Goal: Information Seeking & Learning: Learn about a topic

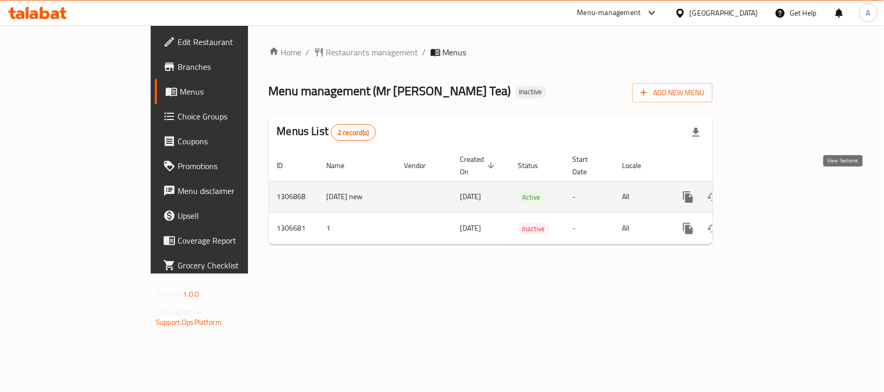
click at [769, 191] on icon "enhanced table" at bounding box center [762, 197] width 12 height 12
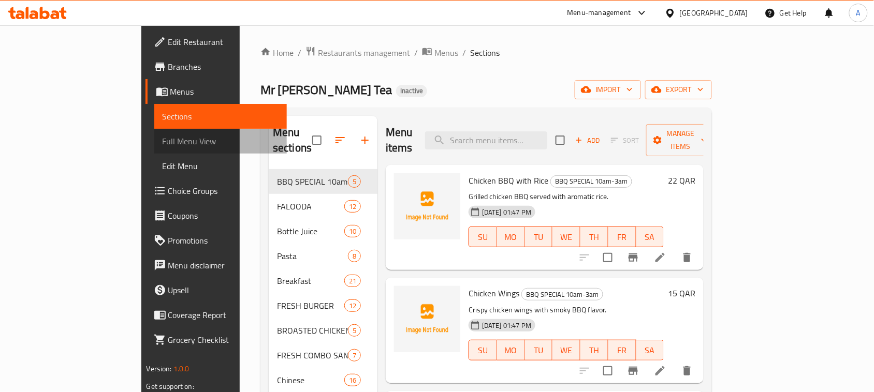
click at [163, 141] on span "Full Menu View" at bounding box center [221, 141] width 117 height 12
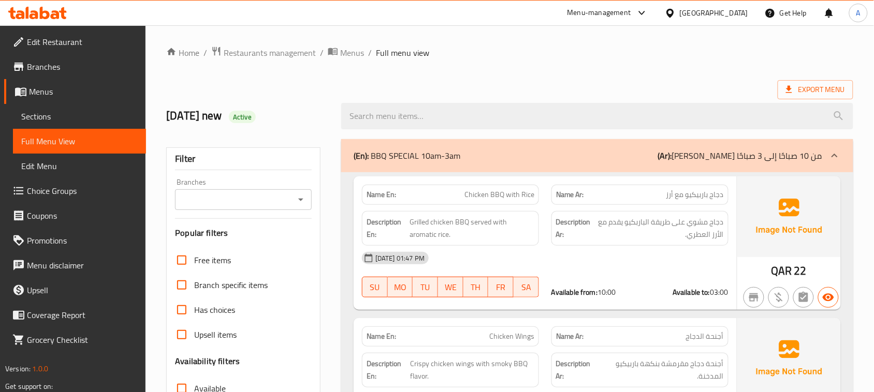
scroll to position [194, 0]
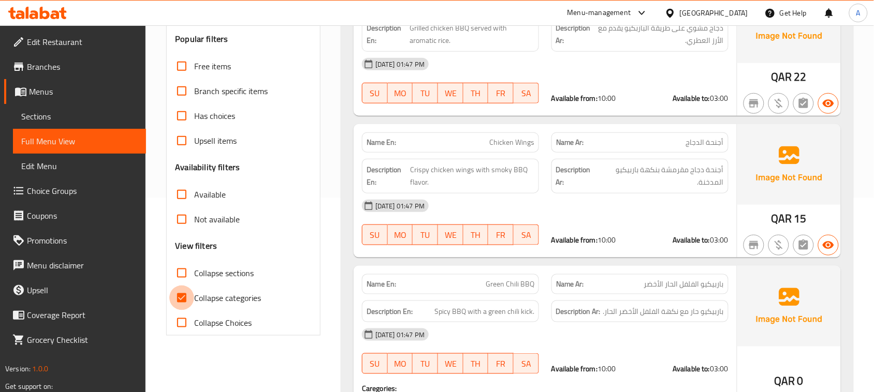
click at [179, 307] on input "Collapse categories" at bounding box center [181, 298] width 25 height 25
checkbox input "false"
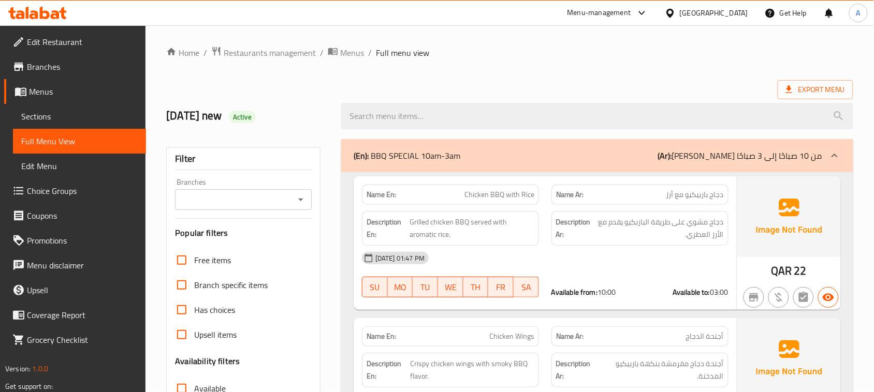
drag, startPoint x: 470, startPoint y: 190, endPoint x: 640, endPoint y: 273, distance: 189.4
click at [509, 192] on span "Chicken BBQ with Rice" at bounding box center [499, 195] width 70 height 11
click at [642, 273] on div "[DATE] 01:47 PM SU MO TU WE TH FR SA Available from: 10:00 Available to: 03:00" at bounding box center [545, 275] width 379 height 58
drag, startPoint x: 584, startPoint y: 294, endPoint x: 681, endPoint y: 288, distance: 98.0
click at [681, 288] on div "Available from: 10:00 Available to: 03:00" at bounding box center [639, 292] width 177 height 10
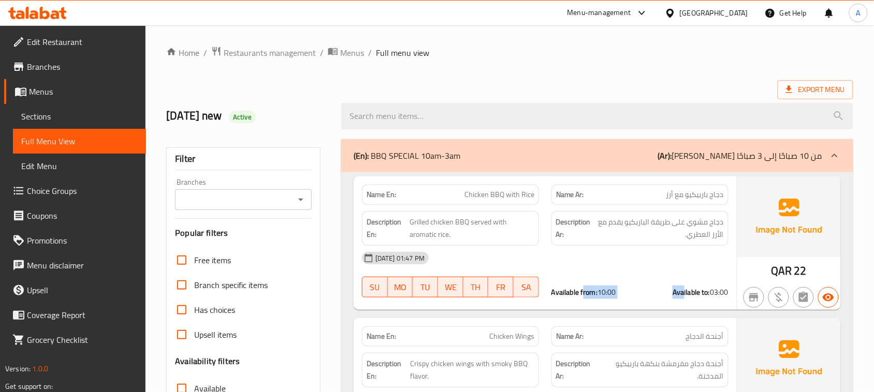
click at [674, 265] on div "[DATE] 01:47 PM" at bounding box center [545, 258] width 379 height 25
drag, startPoint x: 459, startPoint y: 197, endPoint x: 381, endPoint y: 194, distance: 78.8
click at [549, 209] on div "Name En: Chicken BBQ with Rice Name Ar: دجاج باربيكيو مع أرز Description En: Gr…" at bounding box center [545, 244] width 383 height 134
click at [693, 200] on span "دجاج باربيكيو مع أرز" at bounding box center [694, 195] width 57 height 11
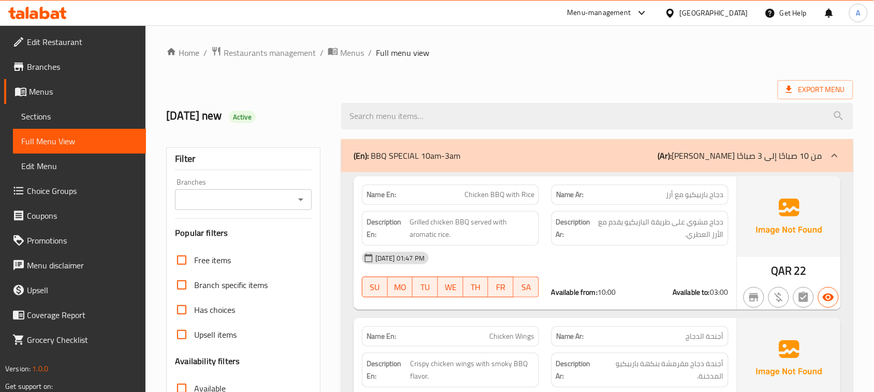
click at [693, 200] on span "دجاج باربيكيو مع أرز" at bounding box center [694, 195] width 57 height 11
click at [381, 194] on strong "Name En:" at bounding box center [382, 195] width 30 height 11
click at [406, 203] on div "Name En: Chicken BBQ with Rice" at bounding box center [450, 195] width 177 height 20
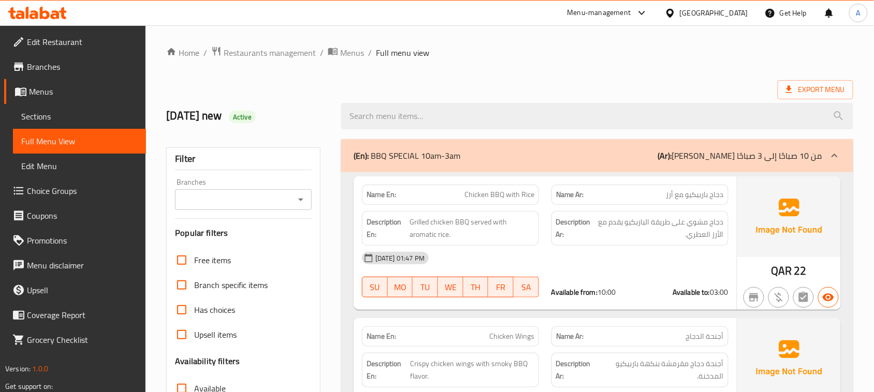
click at [391, 199] on strong "Name En:" at bounding box center [382, 195] width 30 height 11
click at [425, 187] on div "Name En: Chicken BBQ with Rice" at bounding box center [450, 195] width 177 height 20
drag, startPoint x: 446, startPoint y: 193, endPoint x: 661, endPoint y: 273, distance: 229.2
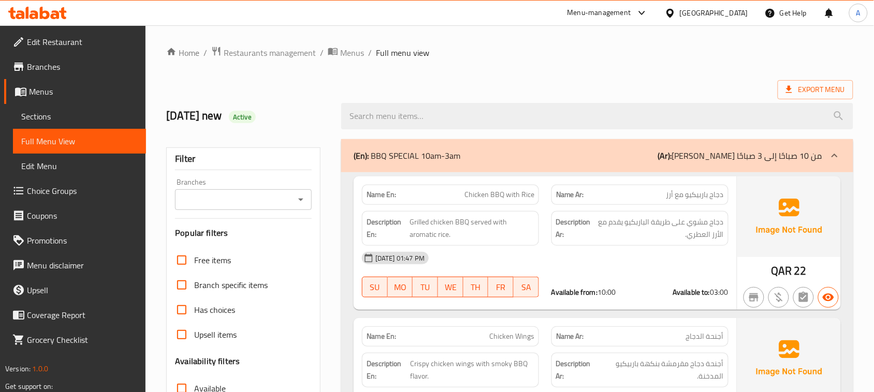
click at [661, 273] on div "Name En: Chicken BBQ with Rice Name Ar: دجاج باربيكيو مع أرز Description En: Gr…" at bounding box center [545, 244] width 383 height 134
drag, startPoint x: 418, startPoint y: 177, endPoint x: 614, endPoint y: 235, distance: 204.0
click at [614, 235] on div "Name En: Chicken BBQ with Rice Name Ar: دجاج باربيكيو مع أرز Description En: Gr…" at bounding box center [545, 244] width 383 height 134
click at [628, 221] on span "دجاج مشوي على طريقة الباربكيو يقدم مع الأرز العطري." at bounding box center [658, 228] width 130 height 25
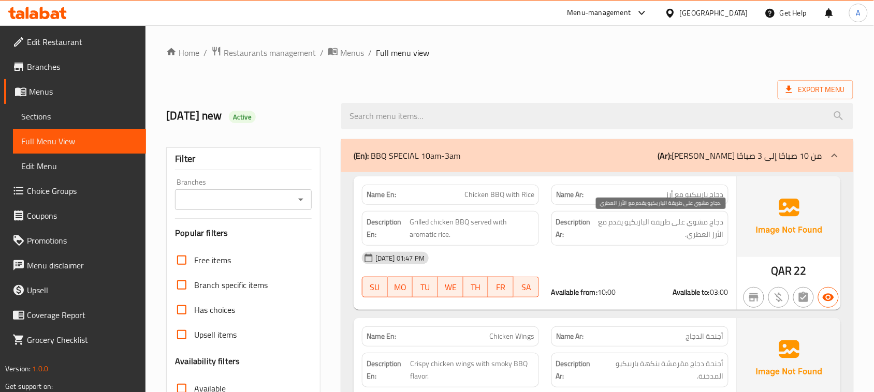
drag, startPoint x: 628, startPoint y: 221, endPoint x: 537, endPoint y: 220, distance: 90.6
click at [537, 220] on div "Description En: Grilled chicken BBQ served with aromatic rice. Description Ar: …" at bounding box center [545, 228] width 379 height 47
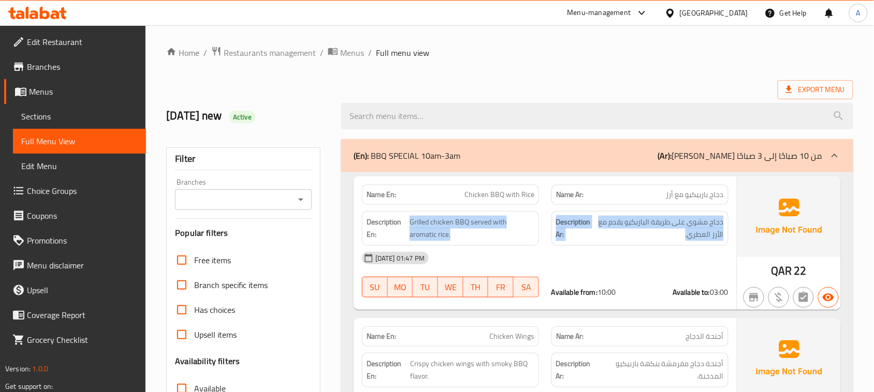
click at [476, 198] on span "Chicken BBQ with Rice" at bounding box center [499, 195] width 70 height 11
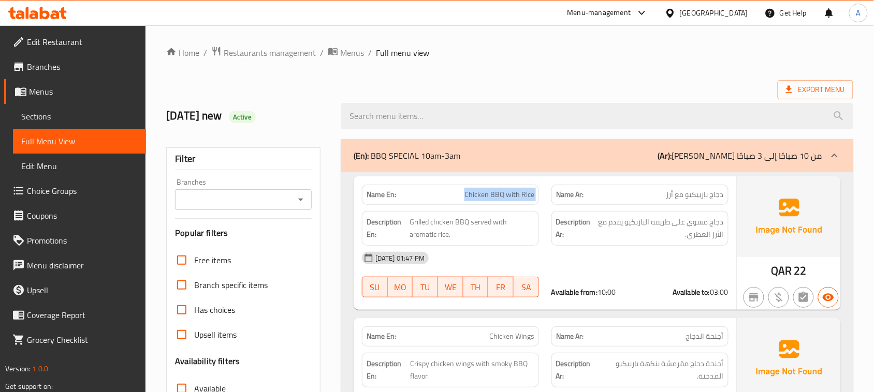
click at [435, 194] on p "Name En: Chicken BBQ with Rice" at bounding box center [451, 195] width 168 height 11
click at [697, 191] on span "دجاج باربيكيو مع أرز" at bounding box center [694, 195] width 57 height 11
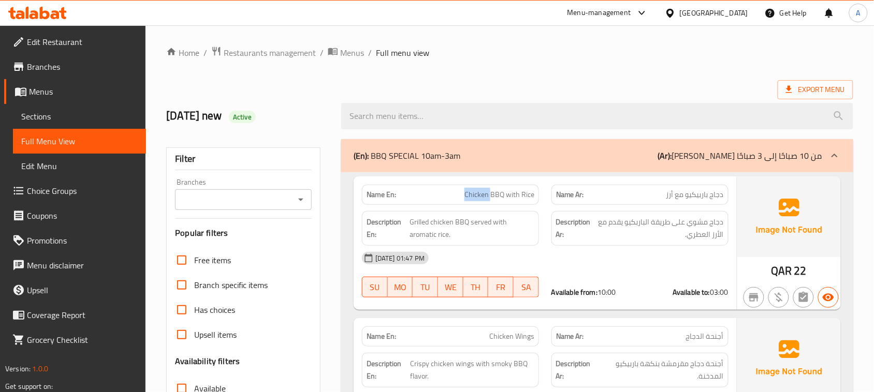
click at [697, 191] on span "دجاج باربيكيو مع أرز" at bounding box center [694, 195] width 57 height 11
drag, startPoint x: 464, startPoint y: 183, endPoint x: 571, endPoint y: 213, distance: 111.3
click at [571, 213] on div "Name En: Chicken BBQ with Rice Name Ar: دجاج باربيكيو مع أرز Description En: Gr…" at bounding box center [545, 244] width 383 height 134
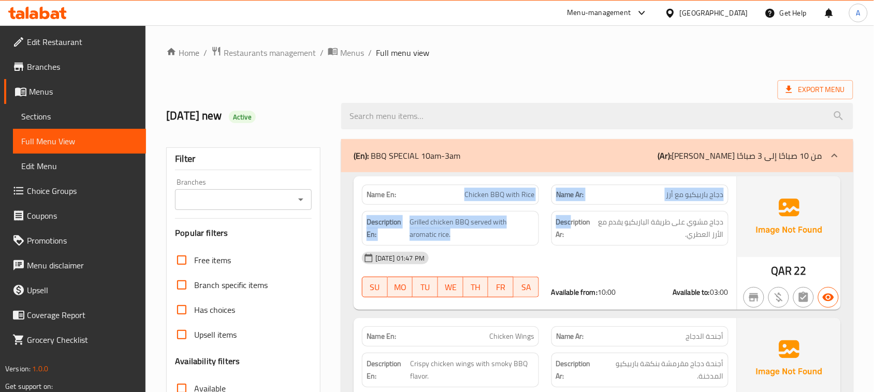
click at [585, 85] on div "Export Menu" at bounding box center [509, 89] width 687 height 19
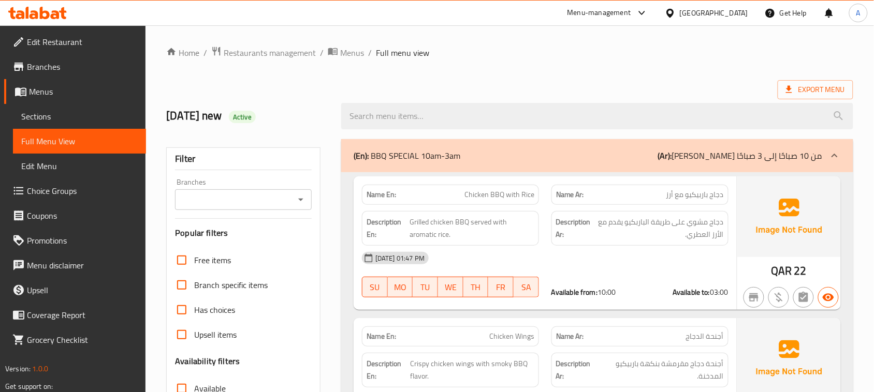
click at [480, 195] on span "Chicken BBQ with Rice" at bounding box center [499, 195] width 70 height 11
drag, startPoint x: 480, startPoint y: 195, endPoint x: 672, endPoint y: 254, distance: 200.8
click at [672, 254] on div "Name En: Chicken BBQ with Rice Name Ar: دجاج باربيكيو مع أرز Description En: Gr…" at bounding box center [545, 244] width 383 height 134
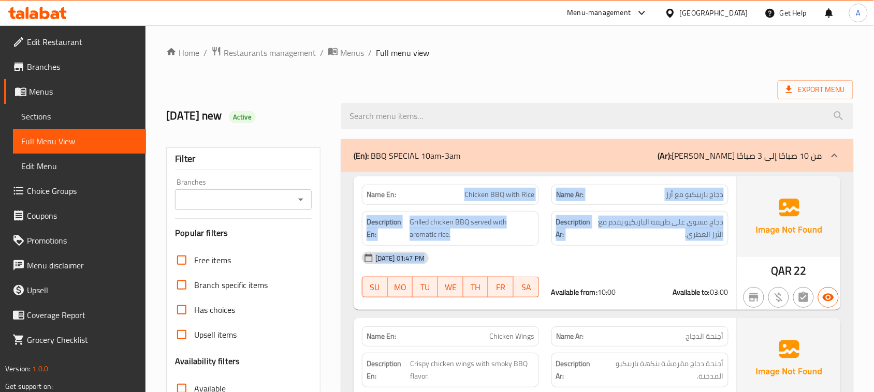
click at [672, 254] on div "[DATE] 01:47 PM" at bounding box center [545, 258] width 379 height 25
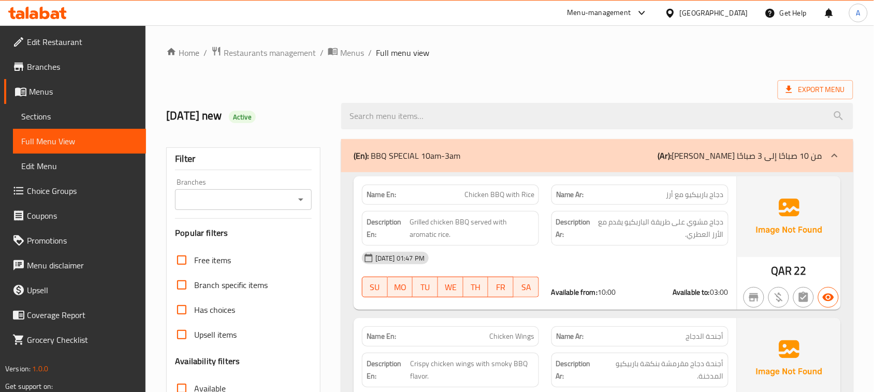
click at [716, 197] on span "دجاج باربيكيو مع أرز" at bounding box center [694, 195] width 57 height 11
drag, startPoint x: 716, startPoint y: 197, endPoint x: 508, endPoint y: 190, distance: 207.7
click at [508, 190] on div "Name En: Chicken BBQ with Rice Name Ar: دجاج باربيكيو مع أرز" at bounding box center [545, 195] width 379 height 33
click at [508, 190] on span "Chicken BBQ with Rice" at bounding box center [499, 195] width 70 height 11
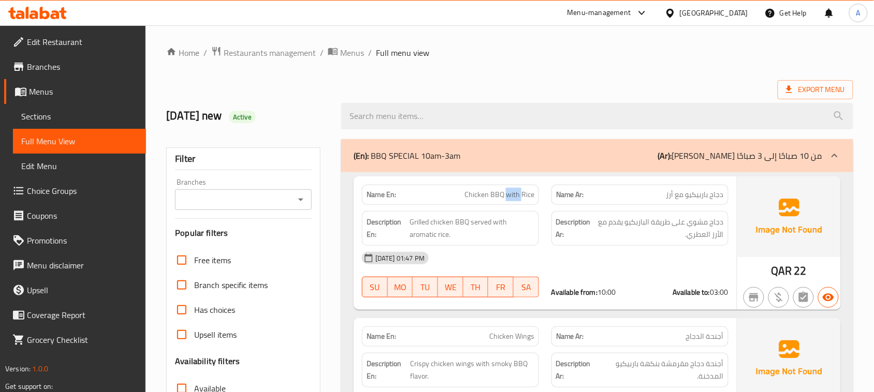
click at [508, 190] on span "Chicken BBQ with Rice" at bounding box center [499, 195] width 70 height 11
click at [644, 235] on span "دجاج مشوي على طريقة الباربكيو يقدم مع الأرز العطري." at bounding box center [658, 228] width 130 height 25
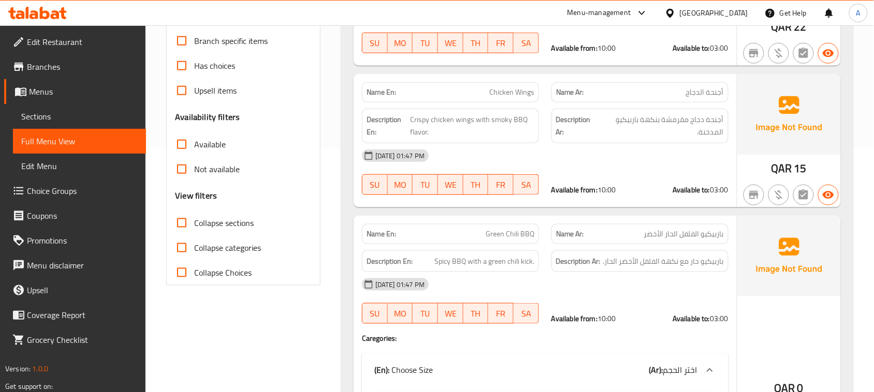
scroll to position [259, 0]
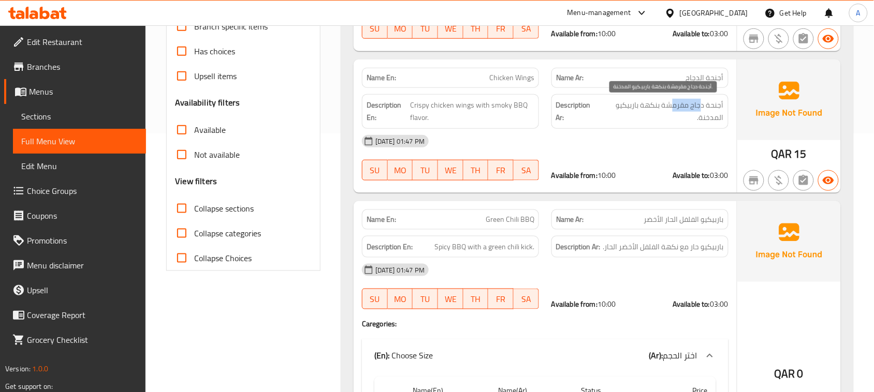
drag, startPoint x: 702, startPoint y: 110, endPoint x: 638, endPoint y: 114, distance: 63.8
click at [651, 109] on span "أجنحة دجاج مقرمشة بنكهة باربيكيو المدخنة." at bounding box center [661, 111] width 125 height 25
click at [635, 149] on div "[DATE] 01:47 PM" at bounding box center [545, 141] width 379 height 25
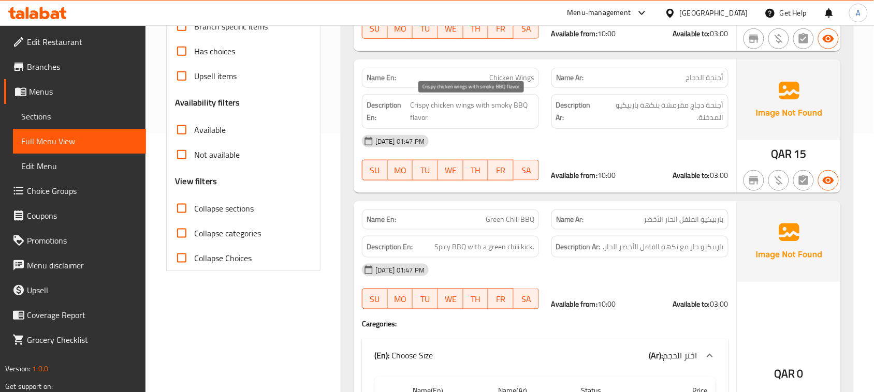
drag, startPoint x: 425, startPoint y: 106, endPoint x: 616, endPoint y: 145, distance: 195.1
click at [527, 126] on div "Description En: Crispy chicken wings with smoky BBQ flavor." at bounding box center [450, 111] width 177 height 35
click at [622, 147] on div "[DATE] 01:47 PM" at bounding box center [545, 141] width 379 height 25
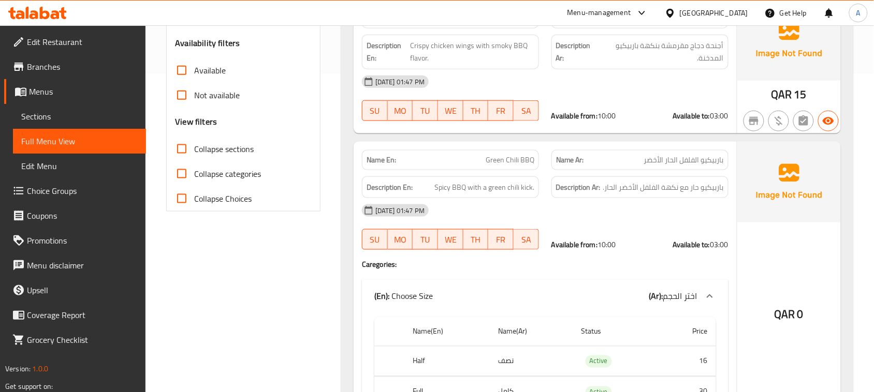
scroll to position [324, 0]
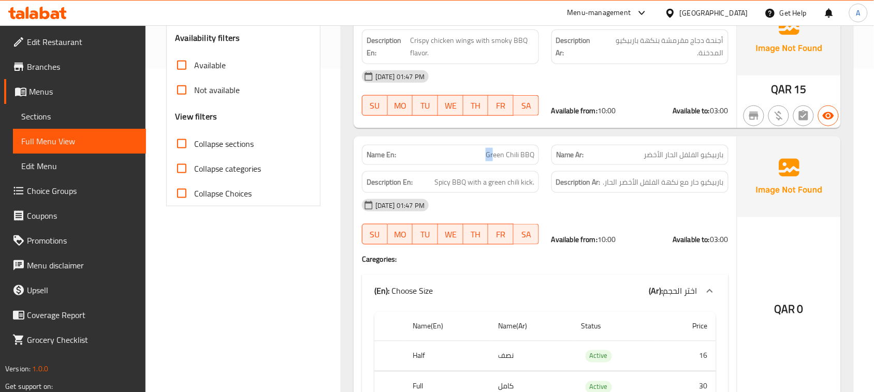
drag, startPoint x: 488, startPoint y: 149, endPoint x: 633, endPoint y: 188, distance: 150.2
click at [542, 157] on div "Name En: Green Chili BBQ" at bounding box center [451, 155] width 190 height 33
click at [636, 177] on div "Description Ar: باربيكيو حار مع نكهة الفلفل الأخضر الحار." at bounding box center [639, 182] width 177 height 22
drag, startPoint x: 477, startPoint y: 159, endPoint x: 664, endPoint y: 229, distance: 199.3
click at [571, 162] on div "Name En: Green Chili BBQ Name Ar: باربيكيو الفلفل الحار الأخضر" at bounding box center [545, 155] width 379 height 33
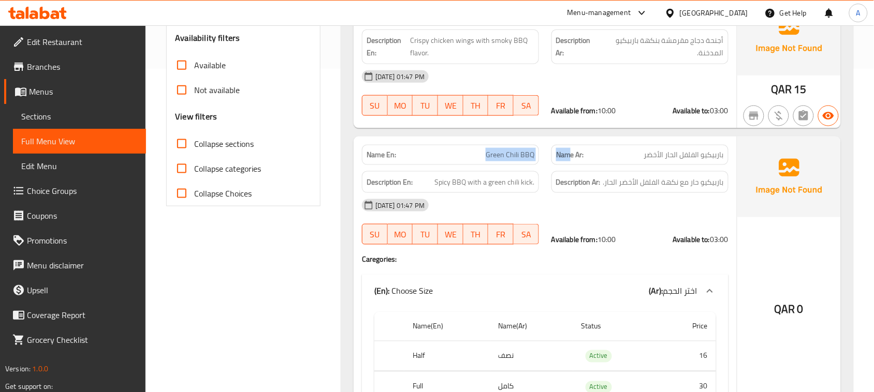
click at [668, 232] on div "Available from: 10:00 Available to: 03:00" at bounding box center [640, 239] width 190 height 23
drag, startPoint x: 712, startPoint y: 183, endPoint x: 578, endPoint y: 182, distance: 134.1
click at [591, 182] on h6 "Description Ar: باربيكيو حار مع نكهة الفلفل الأخضر الحار." at bounding box center [640, 182] width 168 height 13
drag, startPoint x: 475, startPoint y: 182, endPoint x: 650, endPoint y: 200, distance: 176.5
click at [550, 185] on div "Description En: Spicy BBQ with a green chili kick. Description Ar: باربيكيو حار…" at bounding box center [545, 182] width 379 height 35
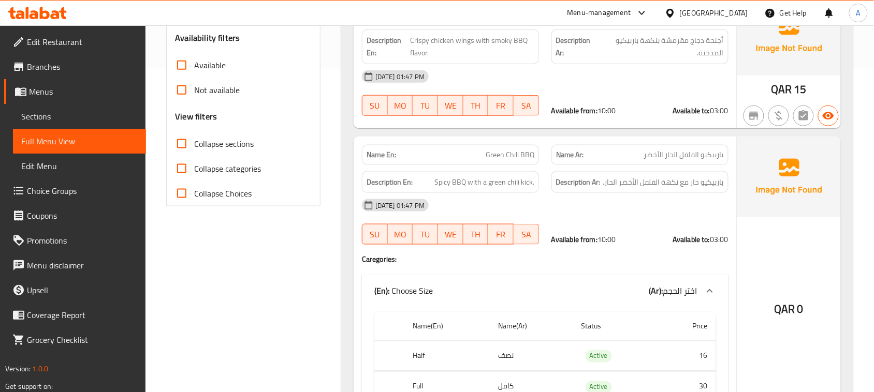
click at [656, 202] on div "[DATE] 01:47 PM" at bounding box center [545, 205] width 379 height 25
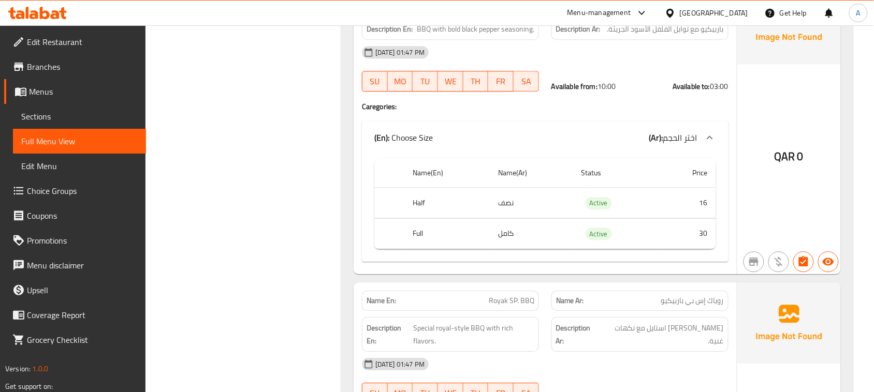
scroll to position [712, 0]
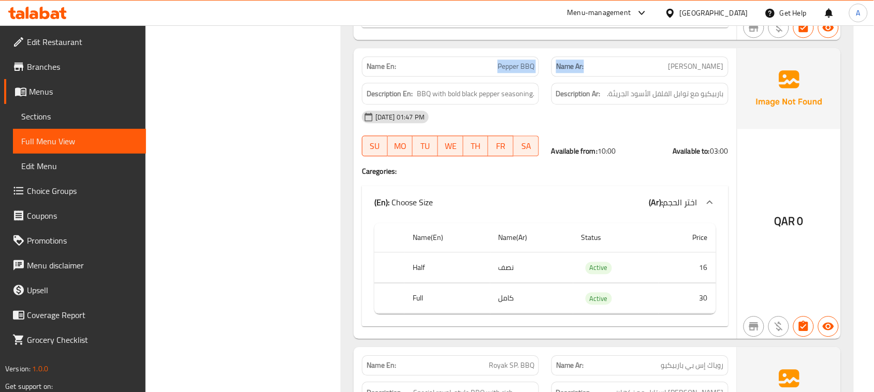
drag, startPoint x: 452, startPoint y: 74, endPoint x: 598, endPoint y: 74, distance: 146.5
click at [598, 74] on div "Name En: Pepper BBQ Name Ar: [PERSON_NAME]" at bounding box center [545, 66] width 379 height 33
click at [640, 88] on div "Description Ar: باربيكيو مع توابل الفلفل الأسود الجريئة." at bounding box center [639, 94] width 177 height 22
click at [712, 100] on span "باربيكيو مع توابل الفلفل الأسود الجريئة." at bounding box center [665, 94] width 117 height 13
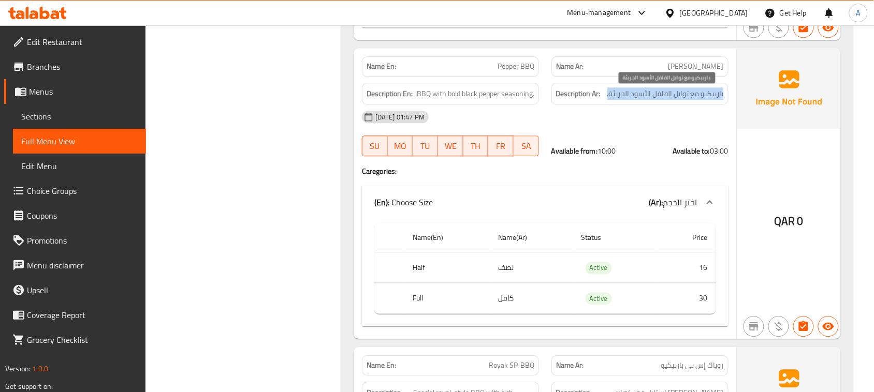
click at [712, 100] on span "باربيكيو مع توابل الفلفل الأسود الجريئة." at bounding box center [665, 94] width 117 height 13
click at [713, 97] on span "باربيكيو مع توابل الفلفل الأسود الجريئة." at bounding box center [665, 94] width 117 height 13
click at [713, 95] on span "باربيكيو مع توابل الفلفل الأسود الجريئة." at bounding box center [665, 94] width 117 height 13
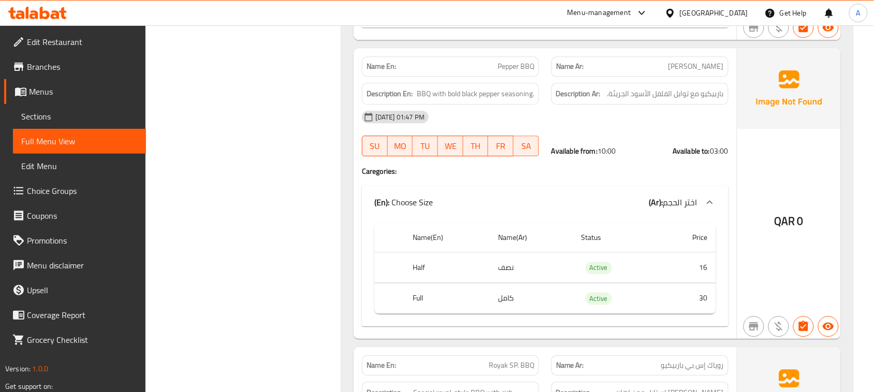
drag, startPoint x: 485, startPoint y: 59, endPoint x: 606, endPoint y: 83, distance: 123.6
click at [601, 81] on div "Name En: Pepper BBQ Name Ar: [PERSON_NAME] Description En: BBQ with bold black …" at bounding box center [545, 194] width 383 height 292
click at [682, 96] on span "باربيكيو مع توابل الفلفل الأسود الجريئة." at bounding box center [665, 94] width 117 height 13
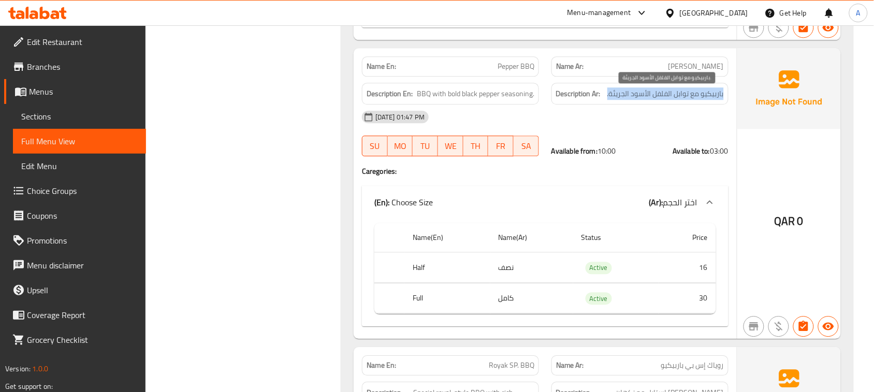
click at [682, 96] on span "باربيكيو مع توابل الفلفل الأسود الجريئة." at bounding box center [665, 94] width 117 height 13
click at [644, 94] on span "باربيكيو مع توابل الفلفل الأسود الجريئة." at bounding box center [665, 94] width 117 height 13
click at [634, 94] on span "باربيكيو مع توابل الفلفل الأسود الجريئة." at bounding box center [665, 94] width 117 height 13
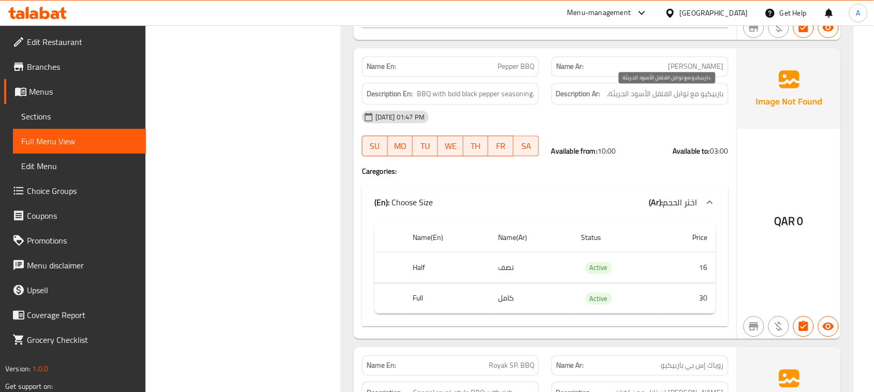
click at [634, 94] on span "باربيكيو مع توابل الفلفل الأسود الجريئة." at bounding box center [665, 94] width 117 height 13
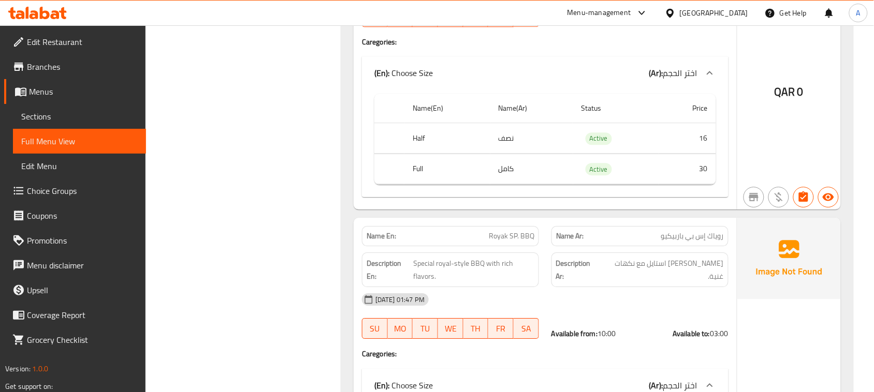
scroll to position [971, 0]
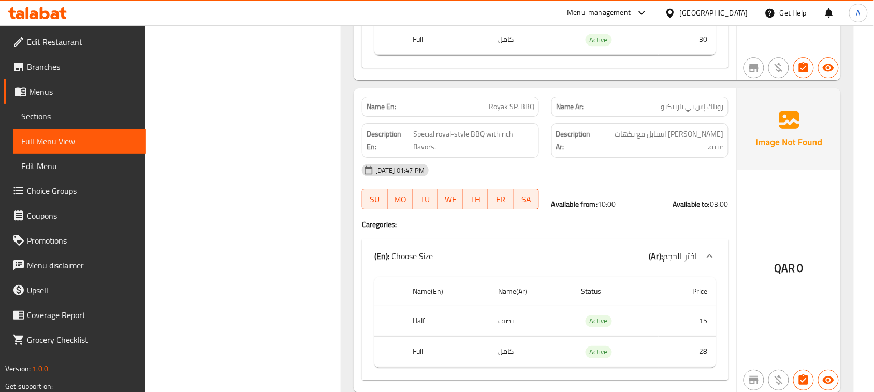
drag, startPoint x: 462, startPoint y: 99, endPoint x: 584, endPoint y: 108, distance: 122.0
click at [552, 105] on div "Name En: Royak SP. BBQ Name Ar: روياك إس بي باربيكيو" at bounding box center [545, 107] width 379 height 33
click at [571, 105] on strong "Name Ar:" at bounding box center [570, 106] width 28 height 11
click at [700, 111] on span "روياك إس بي باربيكيو" at bounding box center [692, 106] width 63 height 11
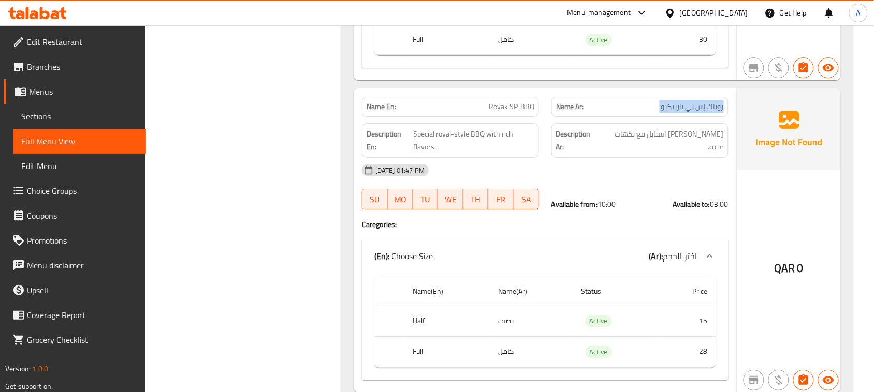
click at [700, 111] on span "روياك إس بي باربيكيو" at bounding box center [692, 106] width 63 height 11
click at [713, 140] on span "[PERSON_NAME] استايل مع نكهات غنية." at bounding box center [663, 140] width 122 height 25
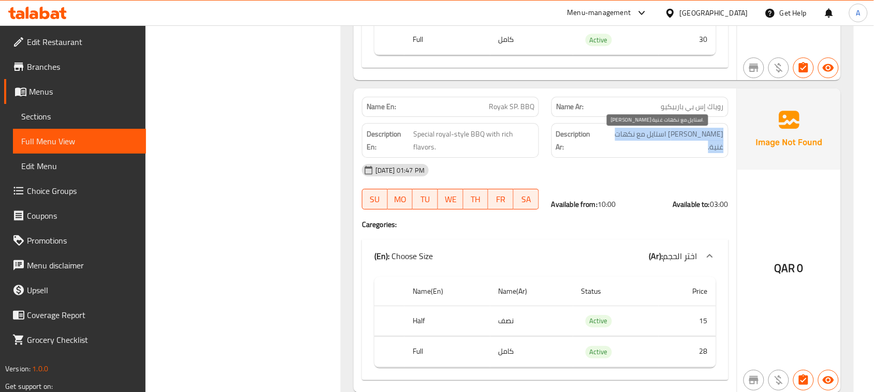
drag, startPoint x: 713, startPoint y: 140, endPoint x: 664, endPoint y: 148, distance: 49.2
click at [664, 148] on span "[PERSON_NAME] استايل مع نكهات غنية." at bounding box center [663, 140] width 122 height 25
click at [617, 139] on span "[PERSON_NAME] استايل مع نكهات غنية." at bounding box center [663, 140] width 122 height 25
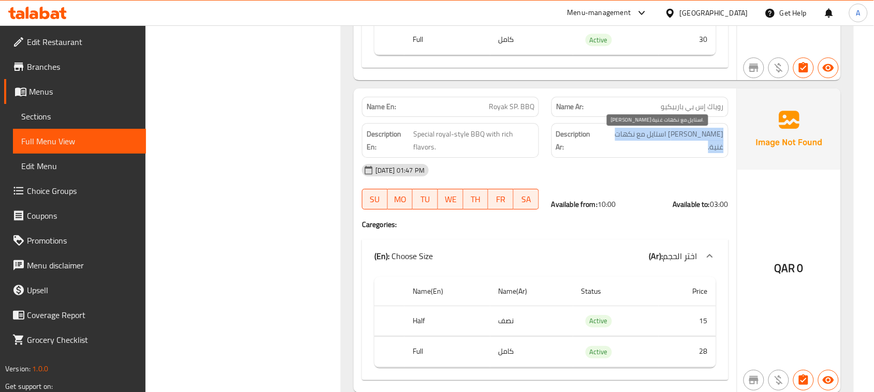
drag, startPoint x: 617, startPoint y: 139, endPoint x: 652, endPoint y: 143, distance: 36.0
click at [652, 143] on span "[PERSON_NAME] استايل مع نكهات غنية." at bounding box center [663, 140] width 122 height 25
click at [654, 143] on span "[PERSON_NAME] استايل مع نكهات غنية." at bounding box center [663, 140] width 122 height 25
click at [656, 143] on span "[PERSON_NAME] استايل مع نكهات غنية." at bounding box center [663, 140] width 122 height 25
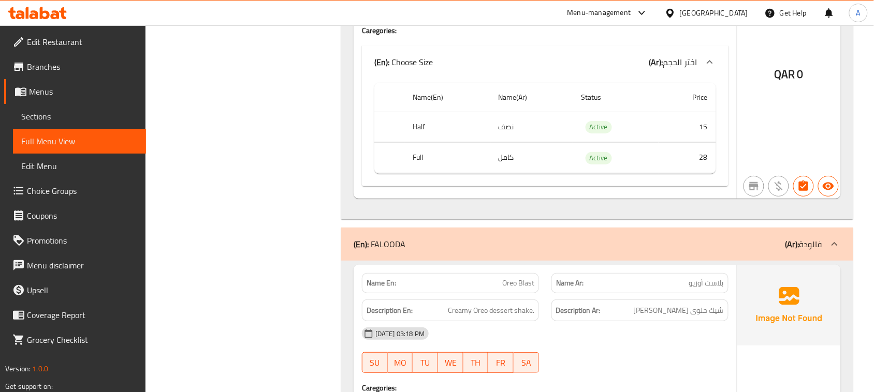
scroll to position [1294, 0]
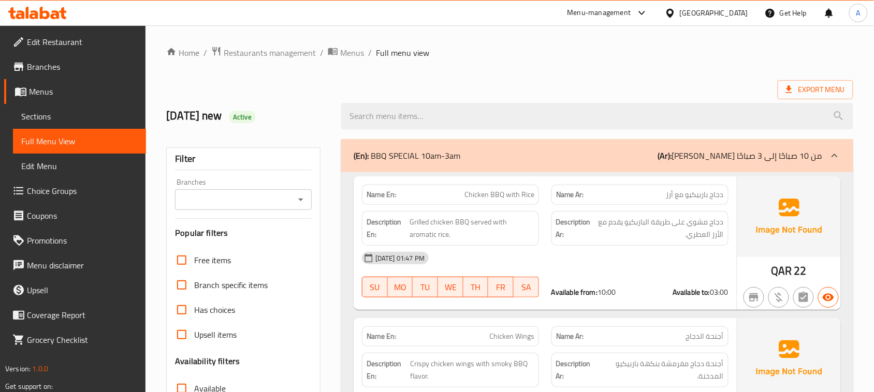
scroll to position [4110, 0]
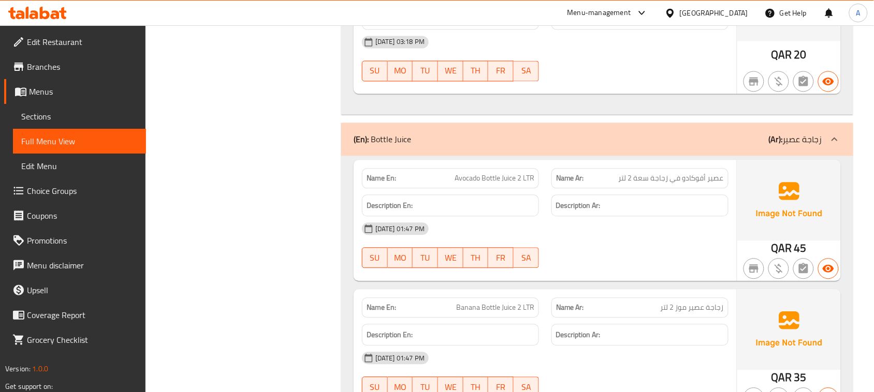
click at [656, 88] on div at bounding box center [640, 81] width 190 height 12
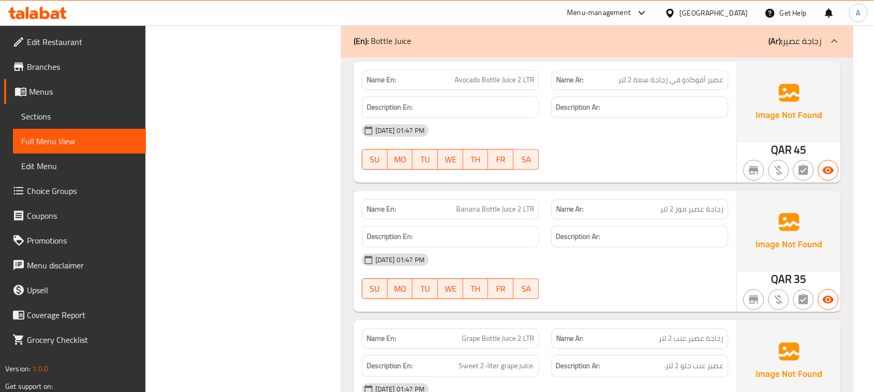
scroll to position [4240, 0]
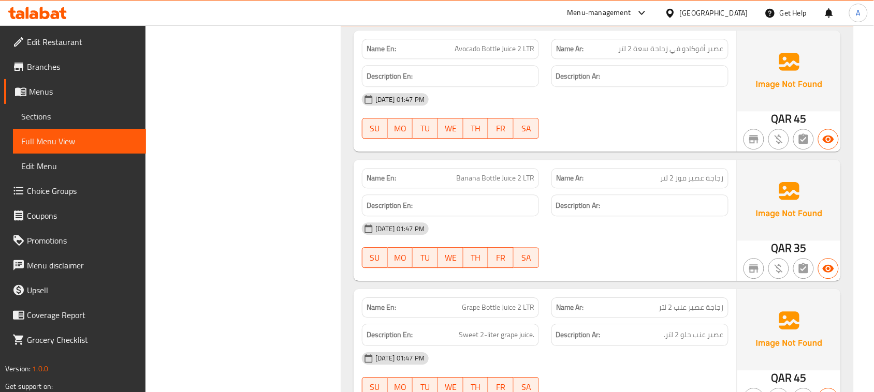
drag, startPoint x: 451, startPoint y: 205, endPoint x: 589, endPoint y: 244, distance: 143.4
drag, startPoint x: 583, startPoint y: 118, endPoint x: 682, endPoint y: 139, distance: 101.0
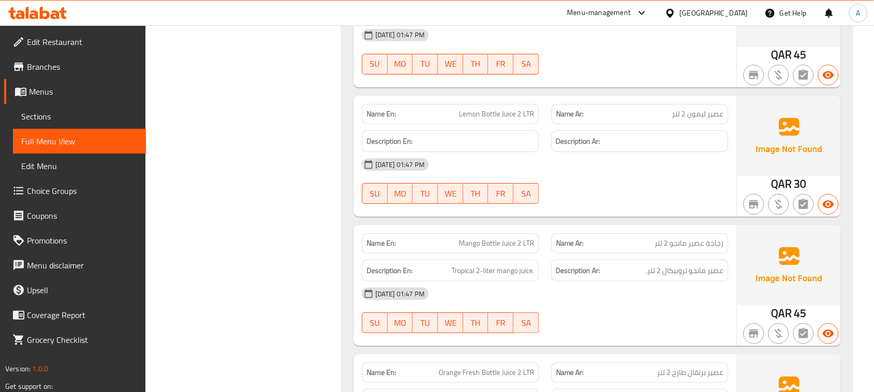
drag, startPoint x: 448, startPoint y: 136, endPoint x: 614, endPoint y: 151, distance: 166.4
drag, startPoint x: 511, startPoint y: 135, endPoint x: 500, endPoint y: 135, distance: 10.4
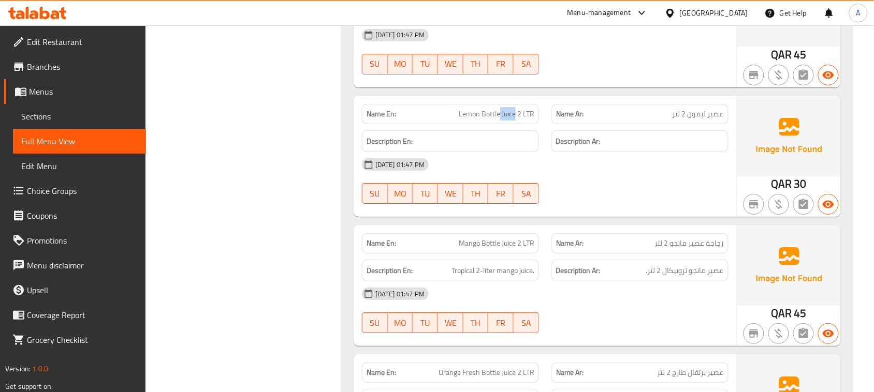
drag, startPoint x: 454, startPoint y: 136, endPoint x: 500, endPoint y: 143, distance: 46.6
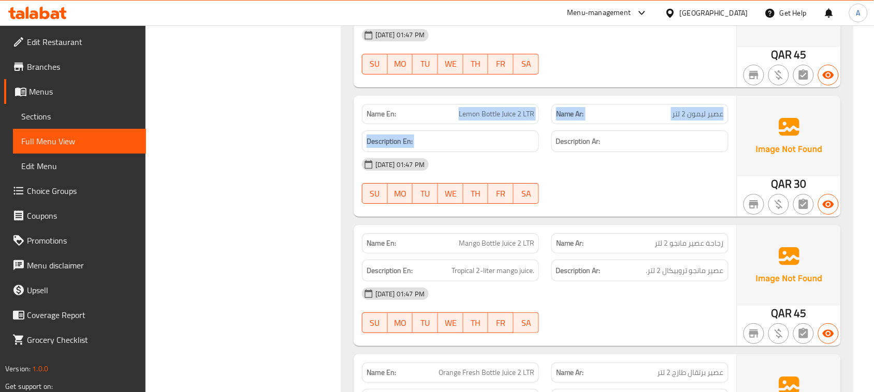
scroll to position [4499, 0]
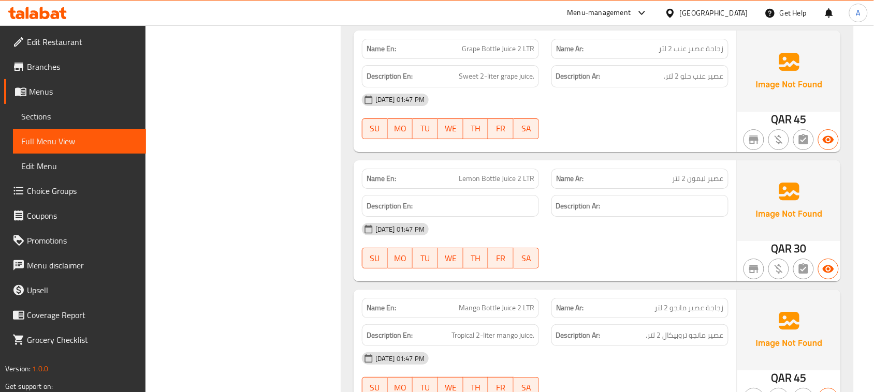
copy span "Bottle"
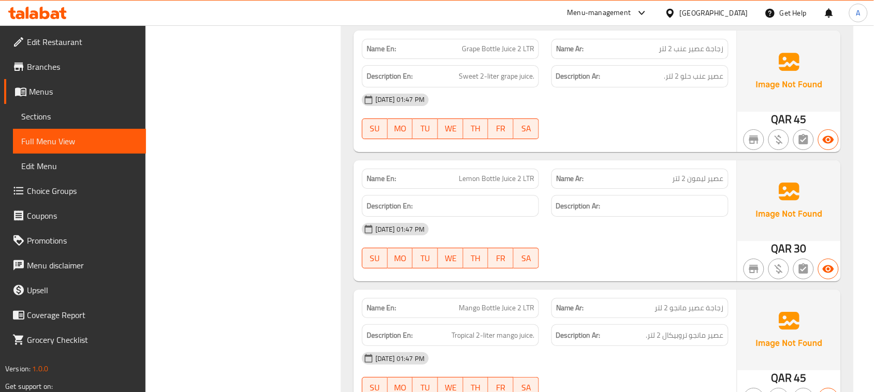
drag, startPoint x: 466, startPoint y: 195, endPoint x: 528, endPoint y: 198, distance: 62.2
copy span "Lemon Bottle Juice 2 LTR"
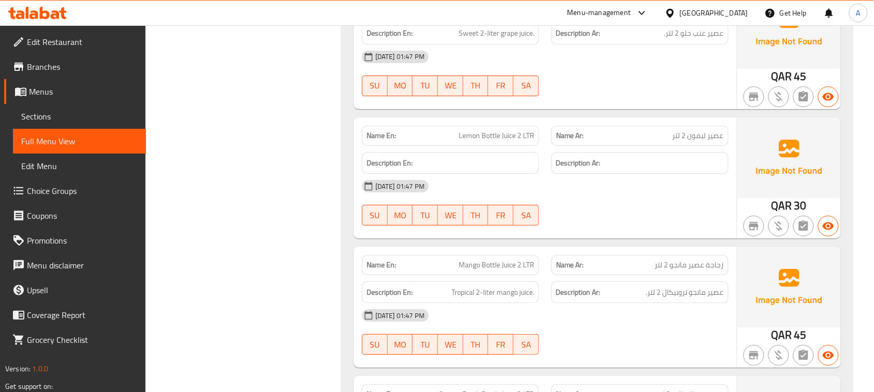
scroll to position [4628, 0]
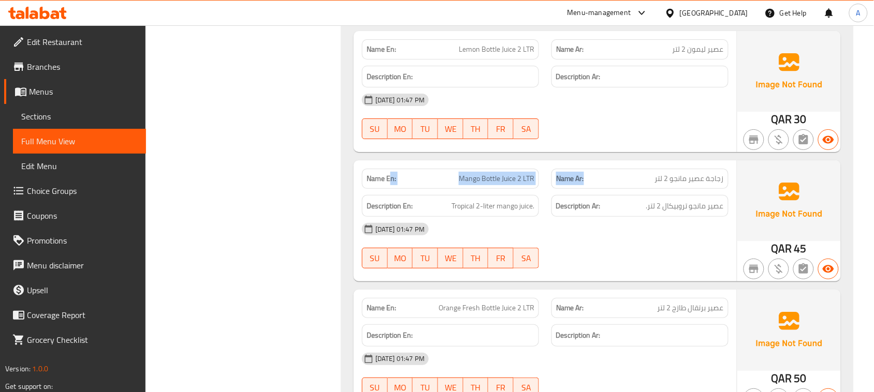
drag, startPoint x: 620, startPoint y: 203, endPoint x: 654, endPoint y: 193, distance: 35.9
drag, startPoint x: 441, startPoint y: 185, endPoint x: 588, endPoint y: 147, distance: 151.6
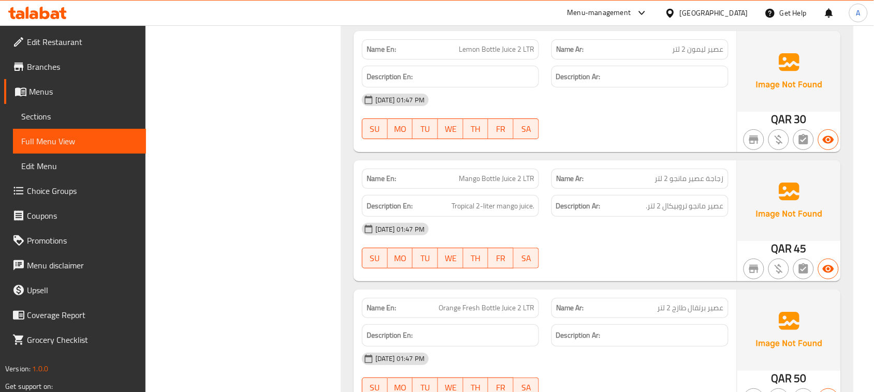
drag, startPoint x: 493, startPoint y: 198, endPoint x: 504, endPoint y: 195, distance: 10.8
drag, startPoint x: 451, startPoint y: 227, endPoint x: 735, endPoint y: 238, distance: 284.5
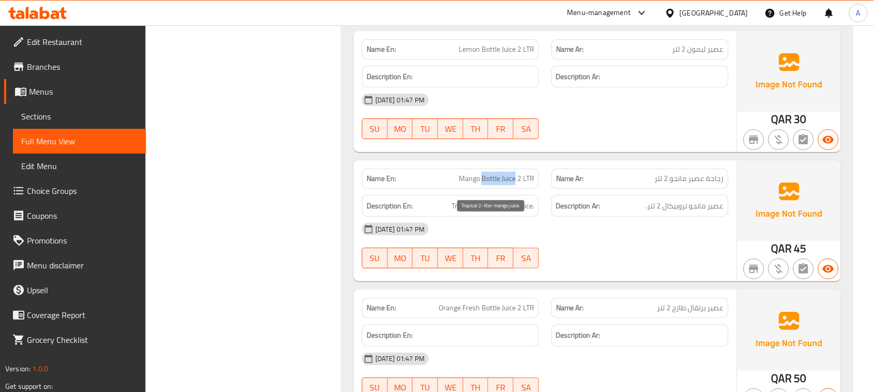
click at [490, 213] on span "Tropical 2-liter mango juice." at bounding box center [493, 206] width 83 height 13
drag, startPoint x: 702, startPoint y: 226, endPoint x: 589, endPoint y: 259, distance: 118.1
drag, startPoint x: 455, startPoint y: 221, endPoint x: 484, endPoint y: 221, distance: 29.5
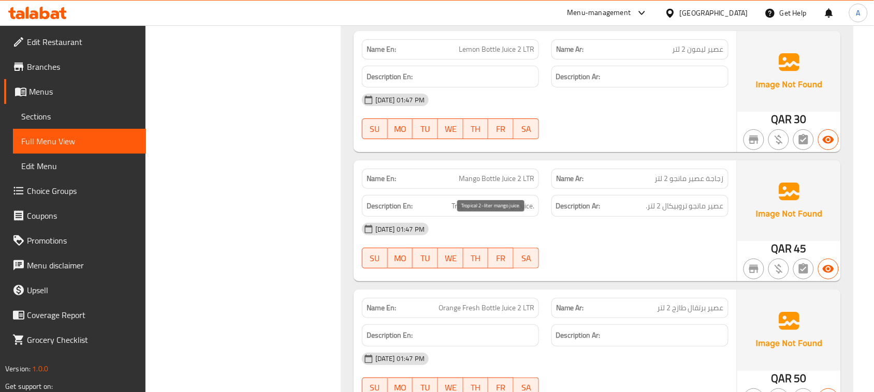
click at [484, 213] on span "Tropical 2-liter mango juice." at bounding box center [493, 206] width 83 height 13
drag, startPoint x: 681, startPoint y: 227, endPoint x: 634, endPoint y: 269, distance: 63.4
drag, startPoint x: 634, startPoint y: 276, endPoint x: 578, endPoint y: 257, distance: 59.4
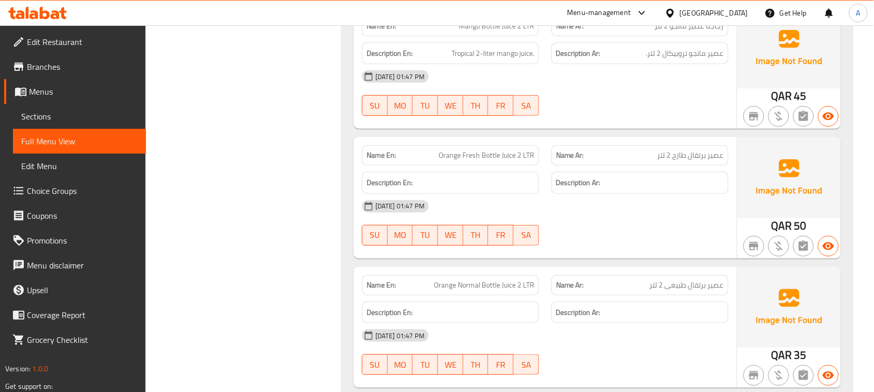
scroll to position [4887, 0]
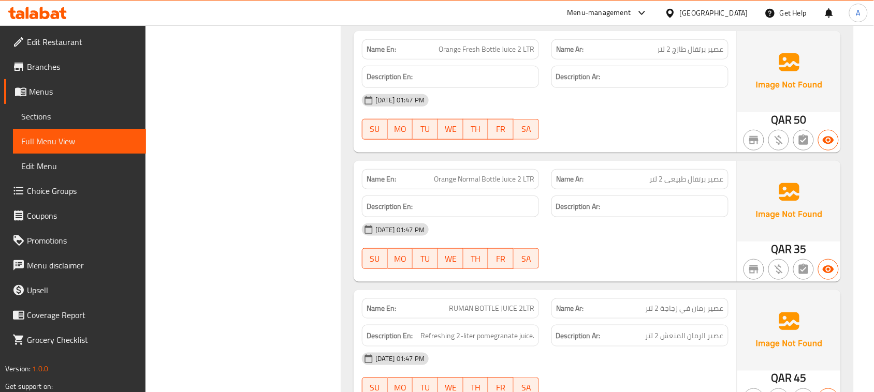
drag, startPoint x: 407, startPoint y: 199, endPoint x: 537, endPoint y: 193, distance: 130.1
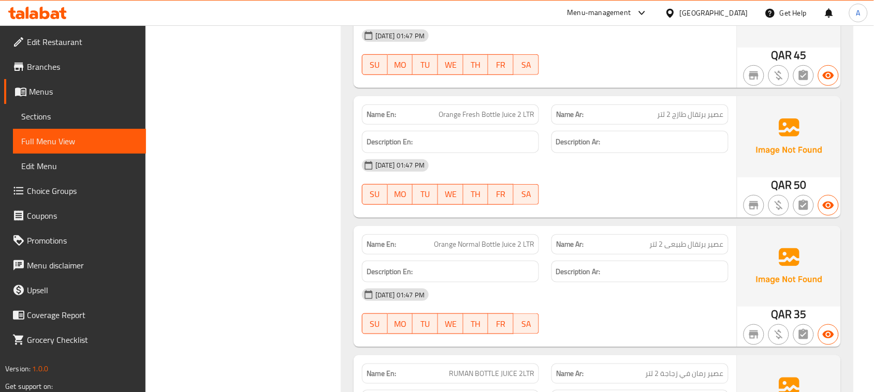
scroll to position [4822, 0]
drag, startPoint x: 720, startPoint y: 133, endPoint x: 681, endPoint y: 134, distance: 38.8
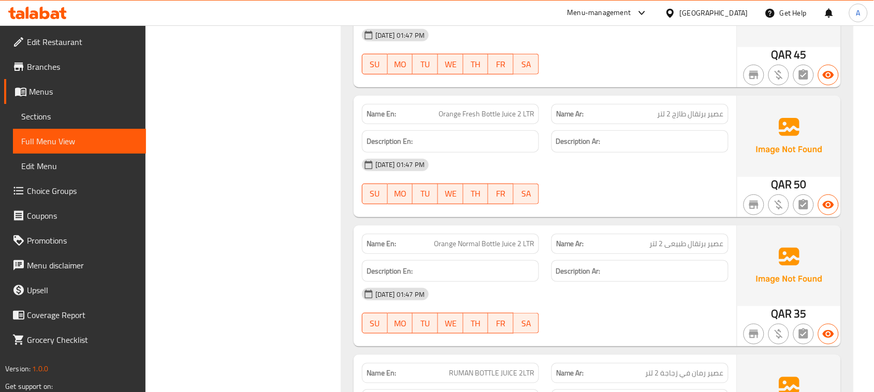
drag, startPoint x: 448, startPoint y: 137, endPoint x: 528, endPoint y: 136, distance: 80.3
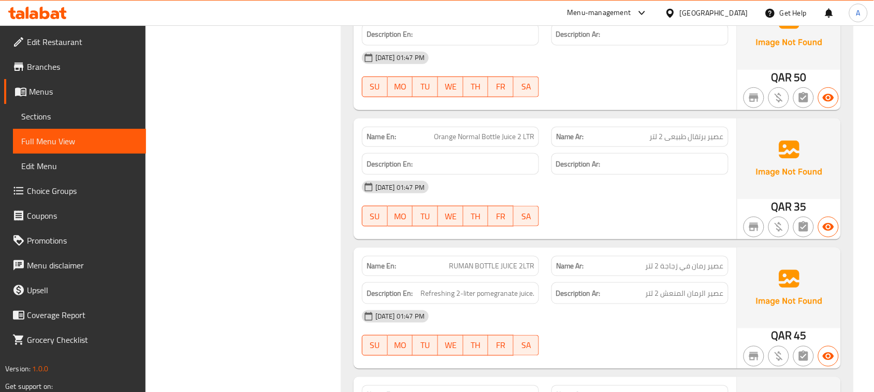
scroll to position [4952, 0]
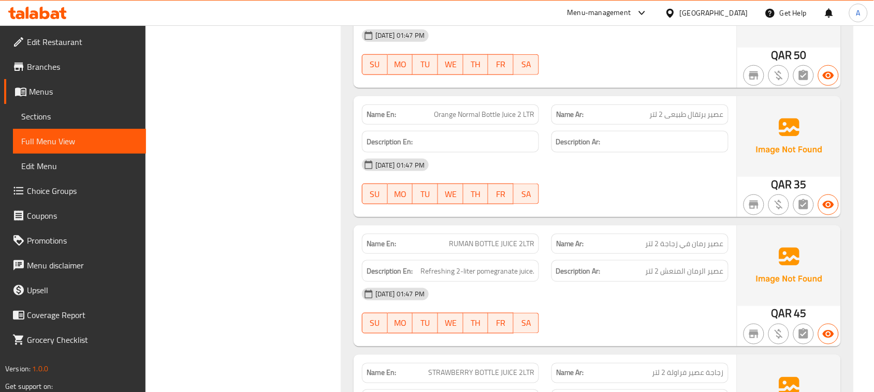
drag, startPoint x: 715, startPoint y: 136, endPoint x: 695, endPoint y: 136, distance: 19.7
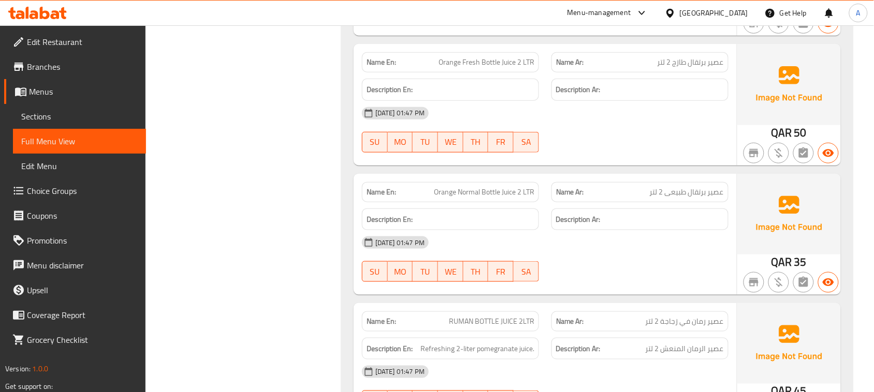
scroll to position [4887, 0]
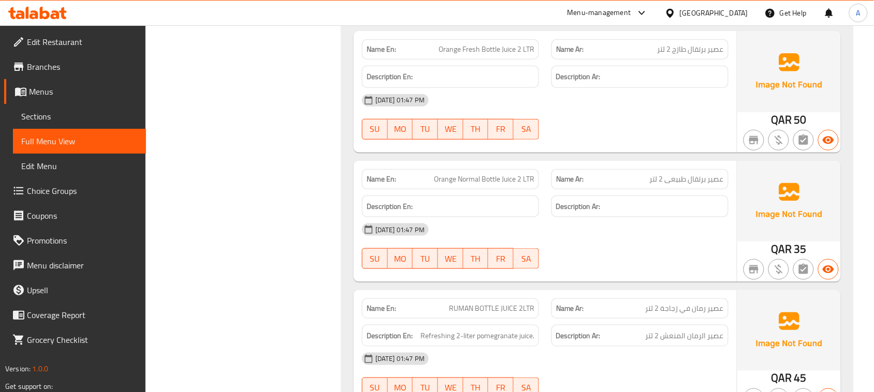
drag, startPoint x: 439, startPoint y: 199, endPoint x: 527, endPoint y: 195, distance: 88.1
copy span "Orange Normal Bottle Juice 2 LTR"
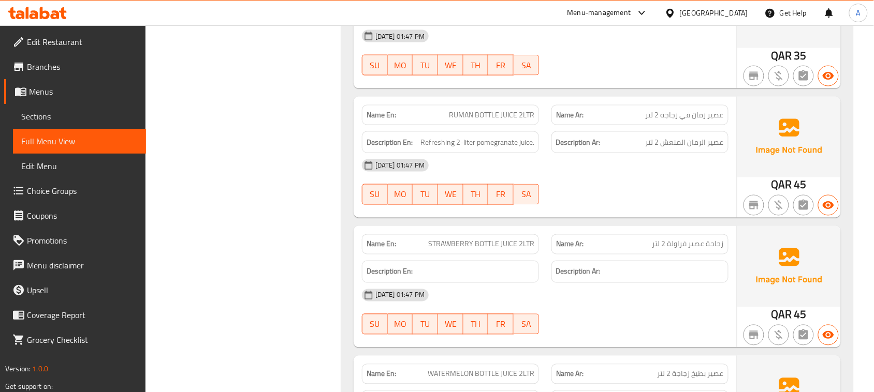
scroll to position [5081, 0]
drag, startPoint x: 448, startPoint y: 135, endPoint x: 505, endPoint y: 140, distance: 57.2
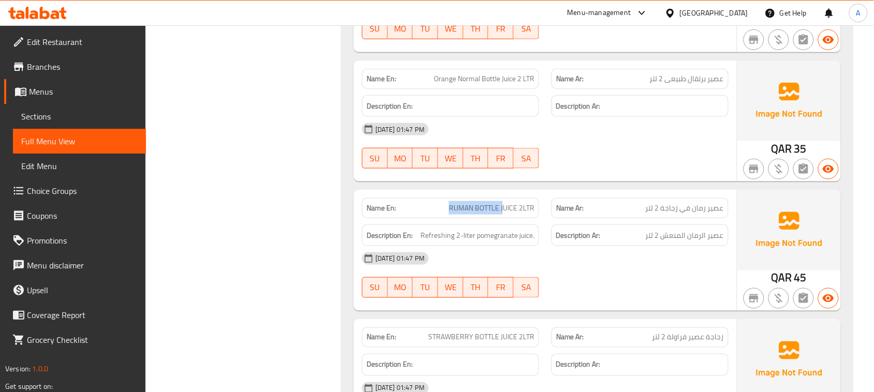
scroll to position [5016, 0]
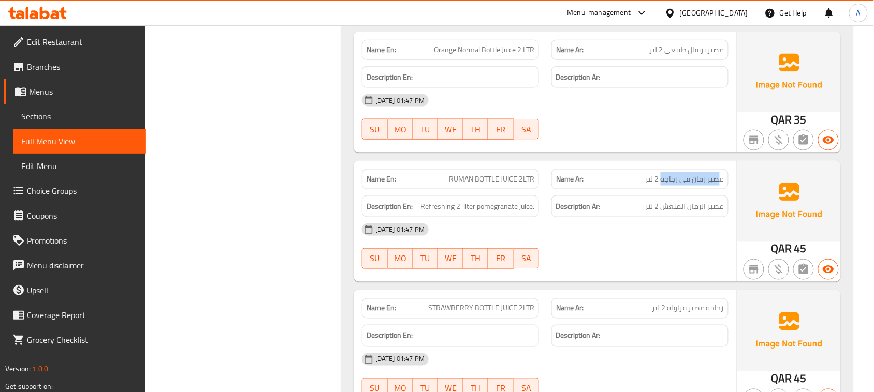
drag, startPoint x: 683, startPoint y: 200, endPoint x: 627, endPoint y: 230, distance: 64.6
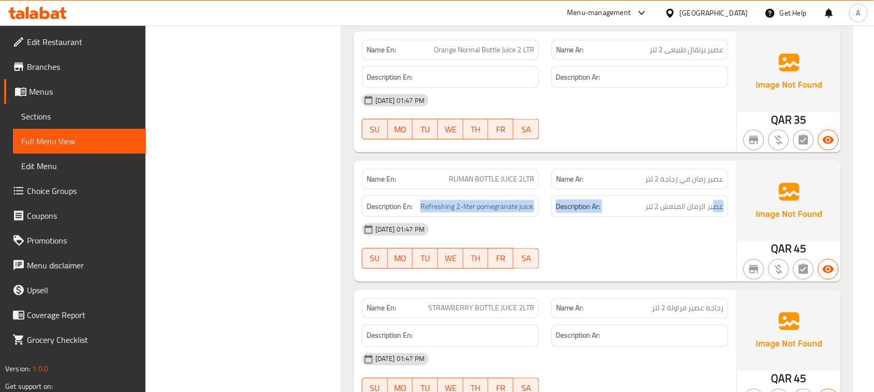
drag, startPoint x: 715, startPoint y: 225, endPoint x: 420, endPoint y: 234, distance: 294.8
click at [524, 213] on span "Refreshing 2-liter pomegranate juice." at bounding box center [477, 206] width 114 height 13
drag, startPoint x: 524, startPoint y: 229, endPoint x: 500, endPoint y: 231, distance: 24.5
click at [500, 213] on span "Refreshing 2-liter pomegranate juice." at bounding box center [477, 206] width 114 height 13
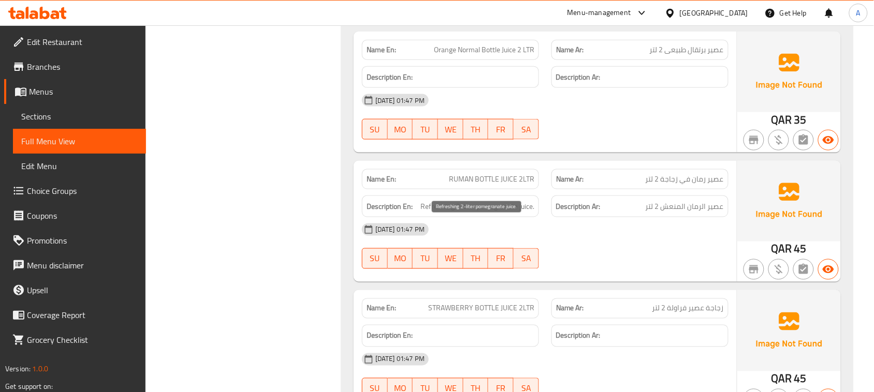
click at [435, 213] on span "Refreshing 2-liter pomegranate juice." at bounding box center [477, 206] width 114 height 13
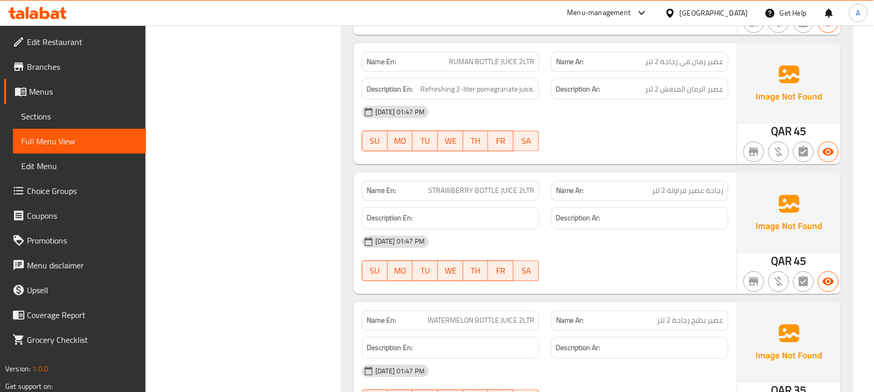
scroll to position [5146, 0]
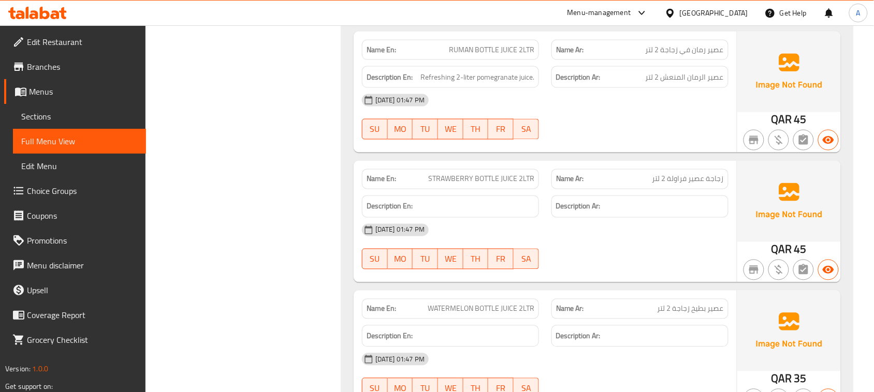
drag, startPoint x: 412, startPoint y: 186, endPoint x: 596, endPoint y: 197, distance: 185.2
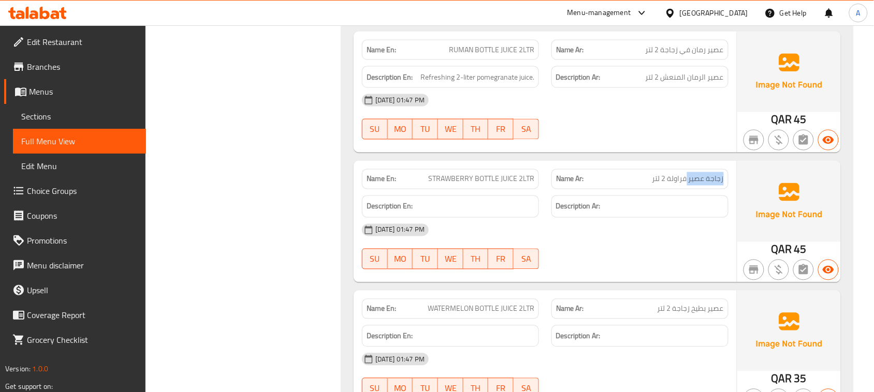
drag, startPoint x: 721, startPoint y: 200, endPoint x: 690, endPoint y: 200, distance: 30.6
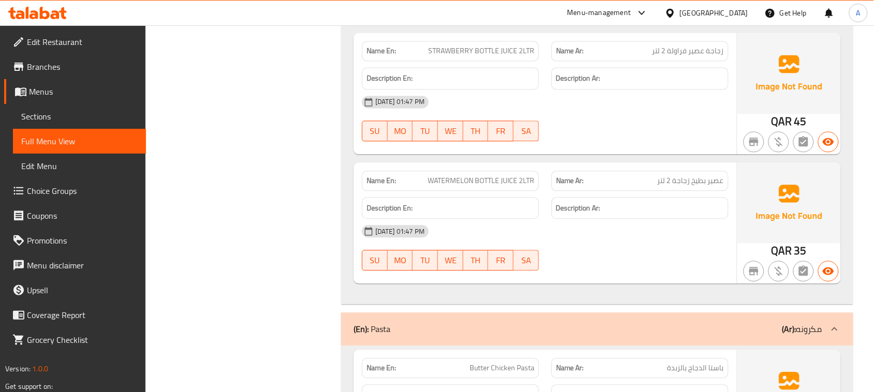
scroll to position [5275, 0]
drag, startPoint x: 419, startPoint y: 185, endPoint x: 612, endPoint y: 237, distance: 199.6
drag, startPoint x: 719, startPoint y: 197, endPoint x: 461, endPoint y: 198, distance: 257.3
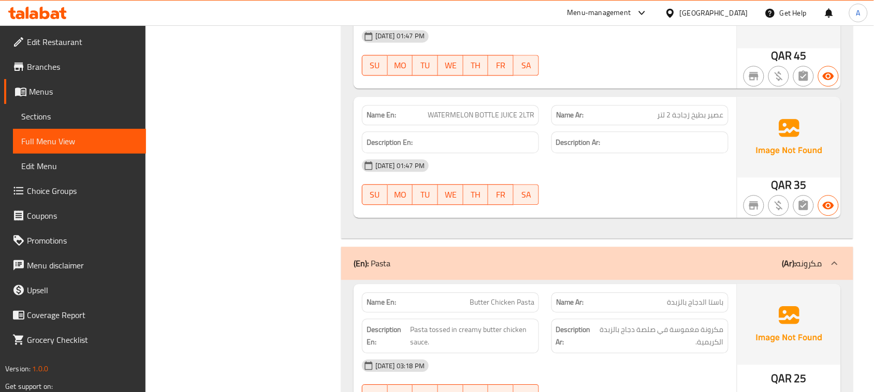
scroll to position [5469, 0]
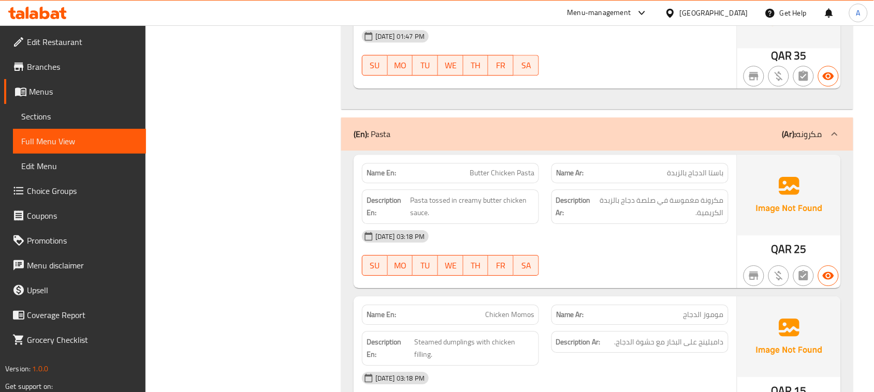
drag, startPoint x: 458, startPoint y: 189, endPoint x: 642, endPoint y: 213, distance: 185.3
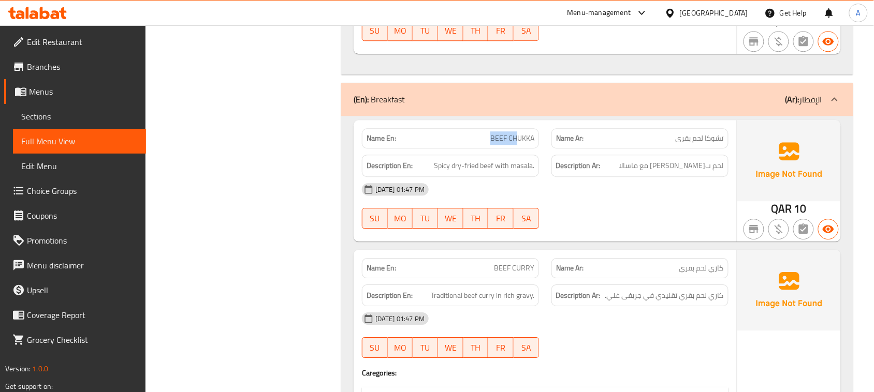
scroll to position [6657, 0]
